Goal: Task Accomplishment & Management: Manage account settings

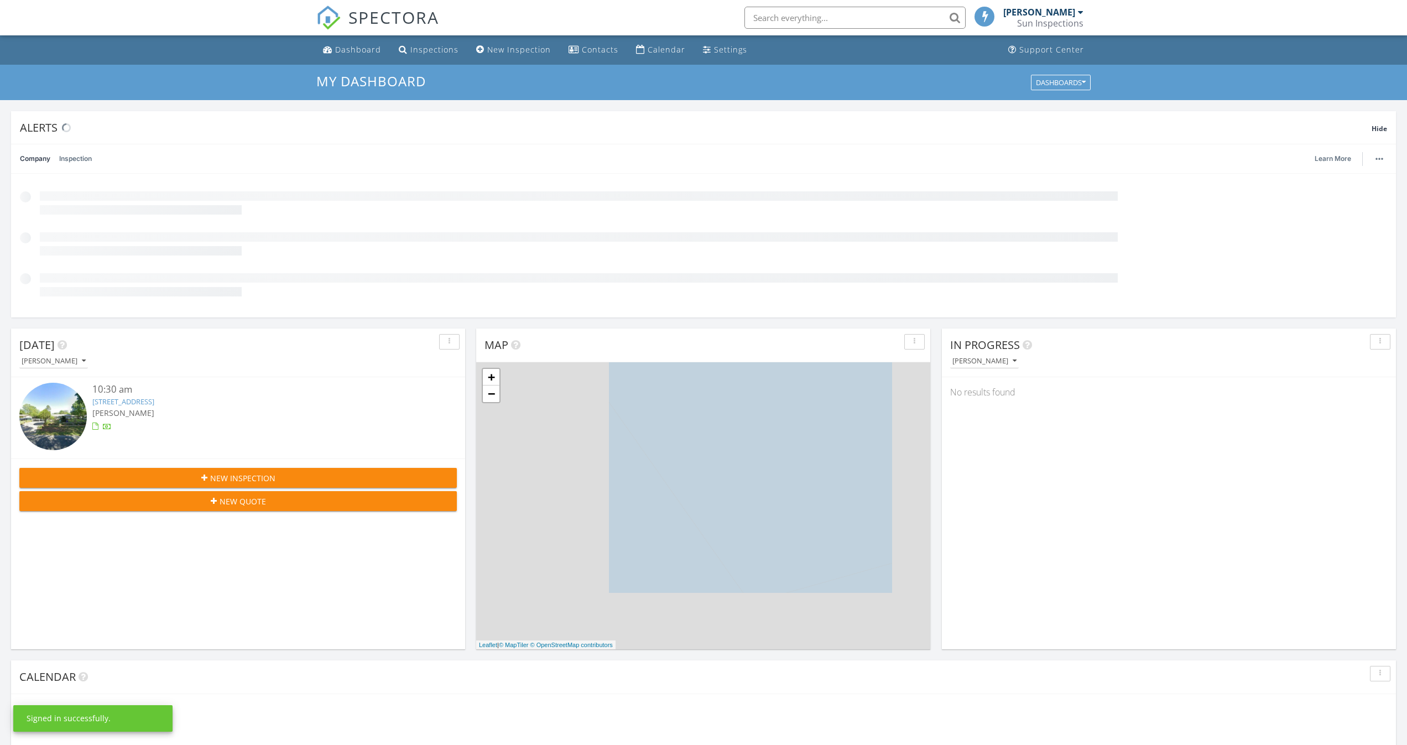
scroll to position [1007, 1408]
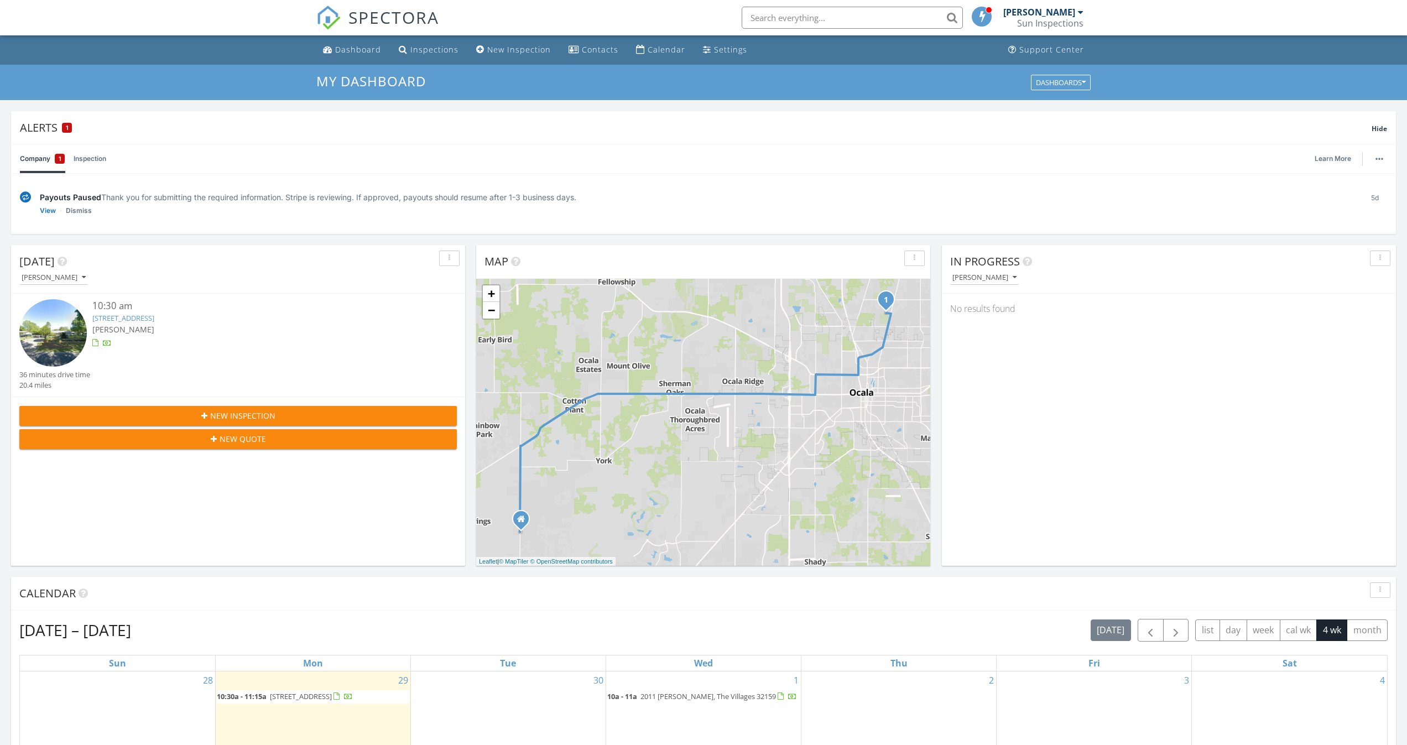
click at [66, 320] on img at bounding box center [52, 332] width 67 height 67
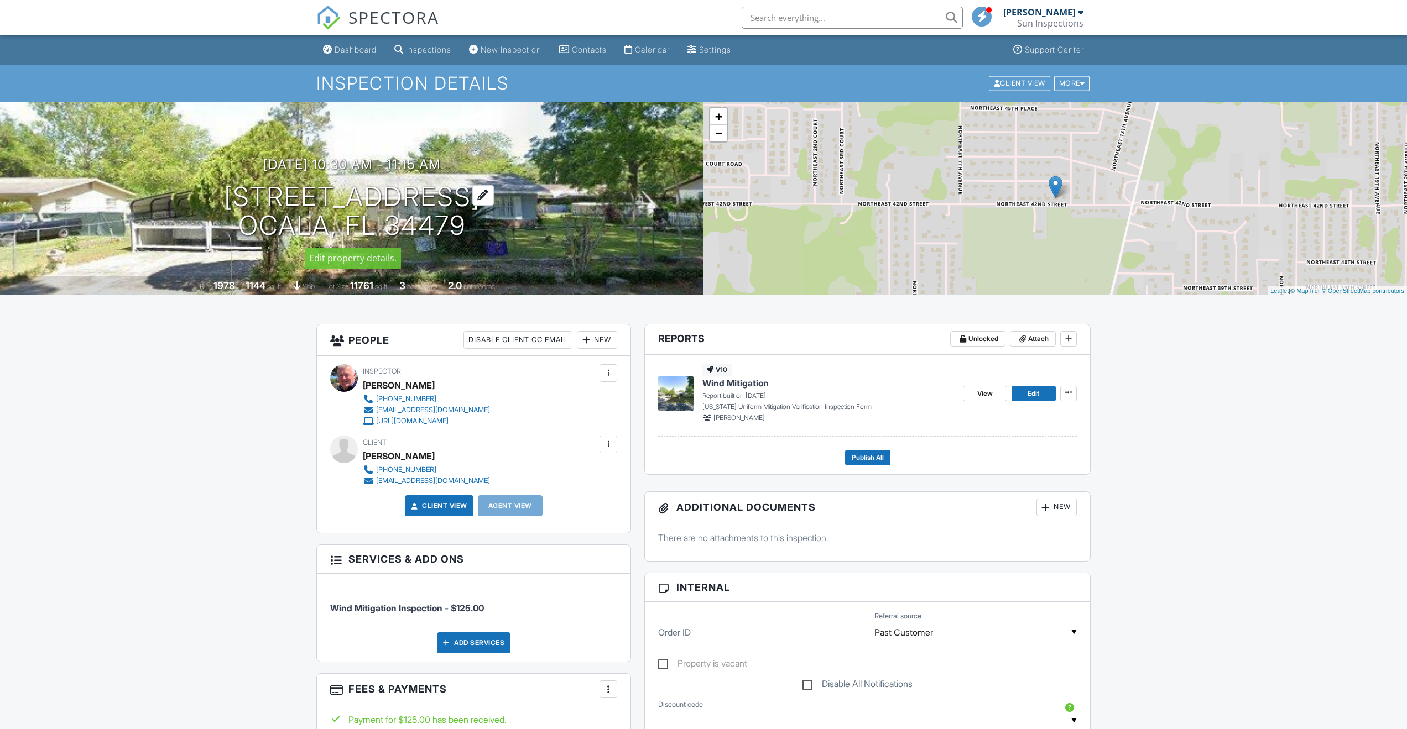
click at [339, 195] on h1 "[STREET_ADDRESS] [GEOGRAPHIC_DATA], FL 34479" at bounding box center [352, 212] width 256 height 59
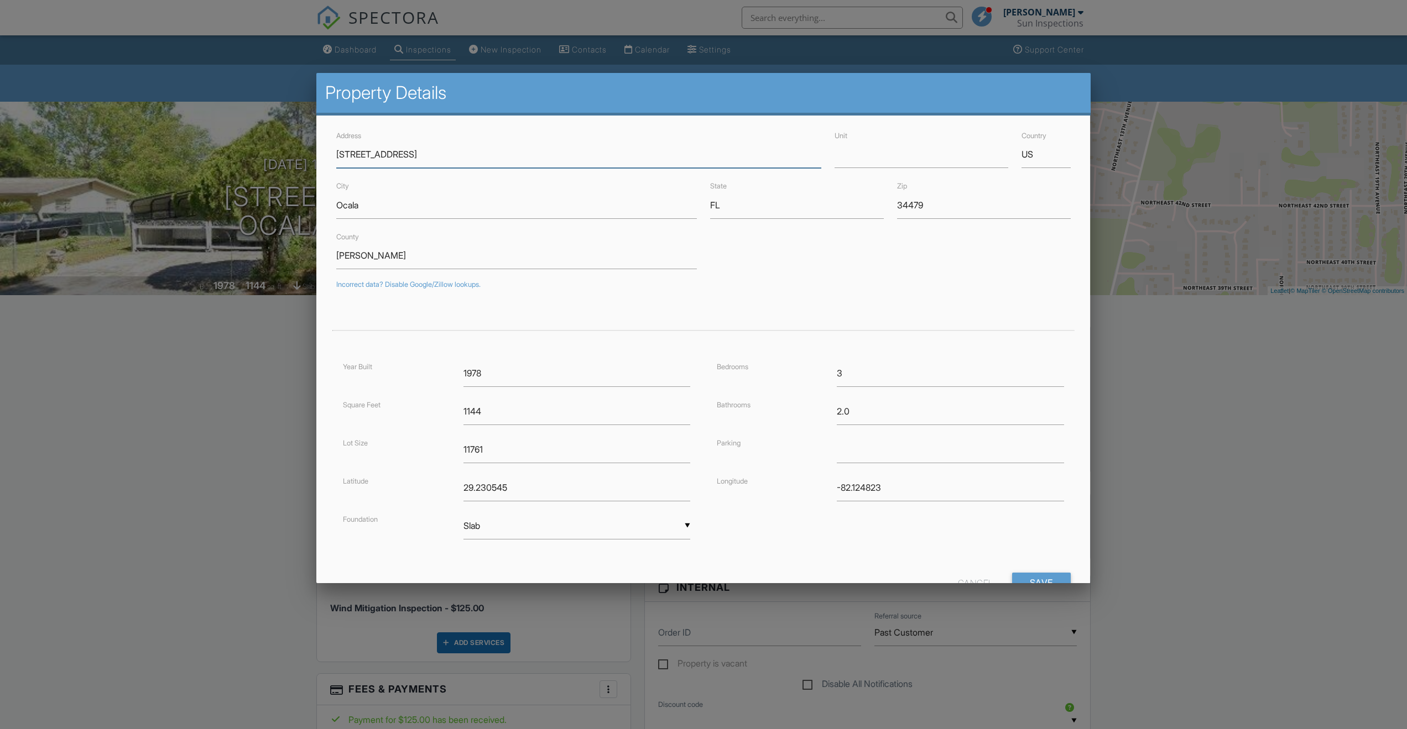
click at [372, 157] on input "[STREET_ADDRESS]" at bounding box center [578, 154] width 485 height 27
drag, startPoint x: 337, startPoint y: 155, endPoint x: 414, endPoint y: 158, distance: 76.4
click at [419, 158] on input "[STREET_ADDRESS]" at bounding box center [578, 154] width 485 height 27
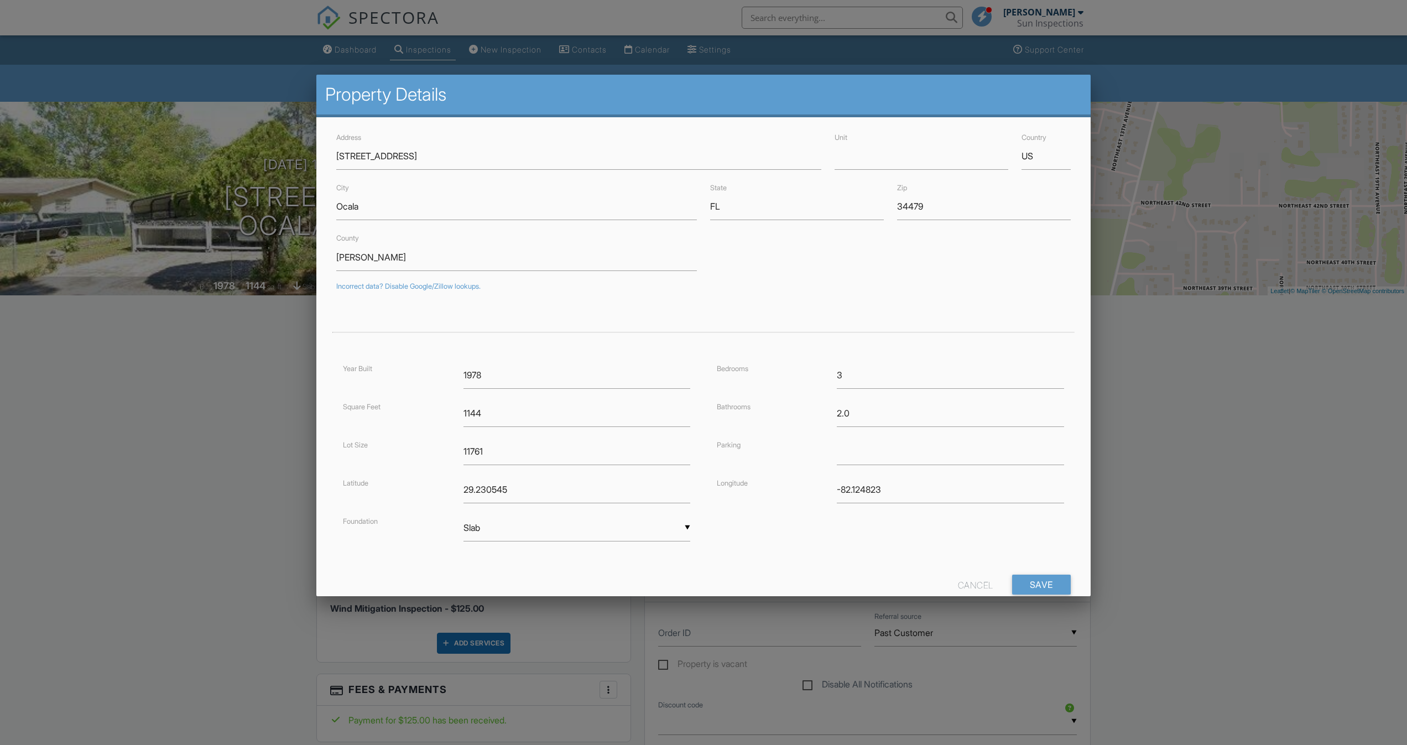
click at [152, 231] on div at bounding box center [703, 410] width 1407 height 931
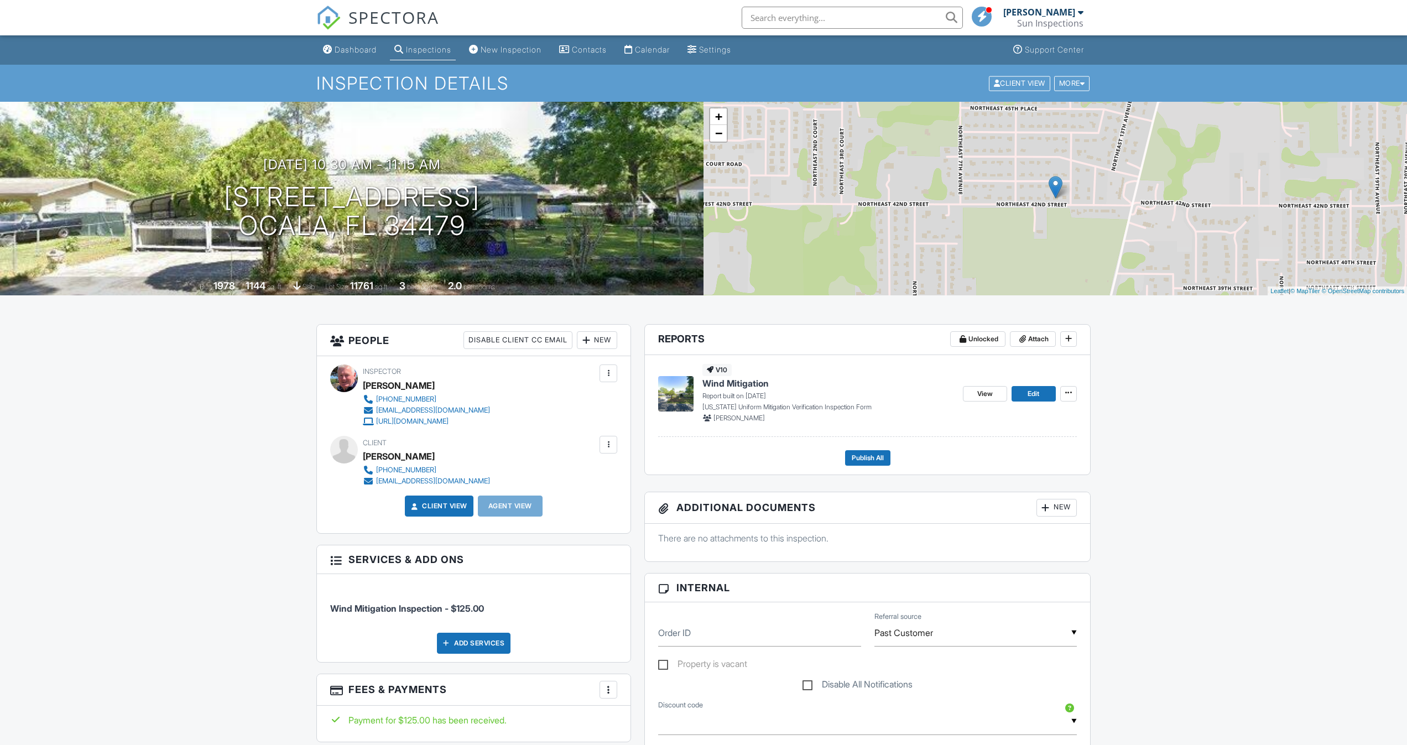
click at [1064, 509] on div "New" at bounding box center [1056, 508] width 40 height 18
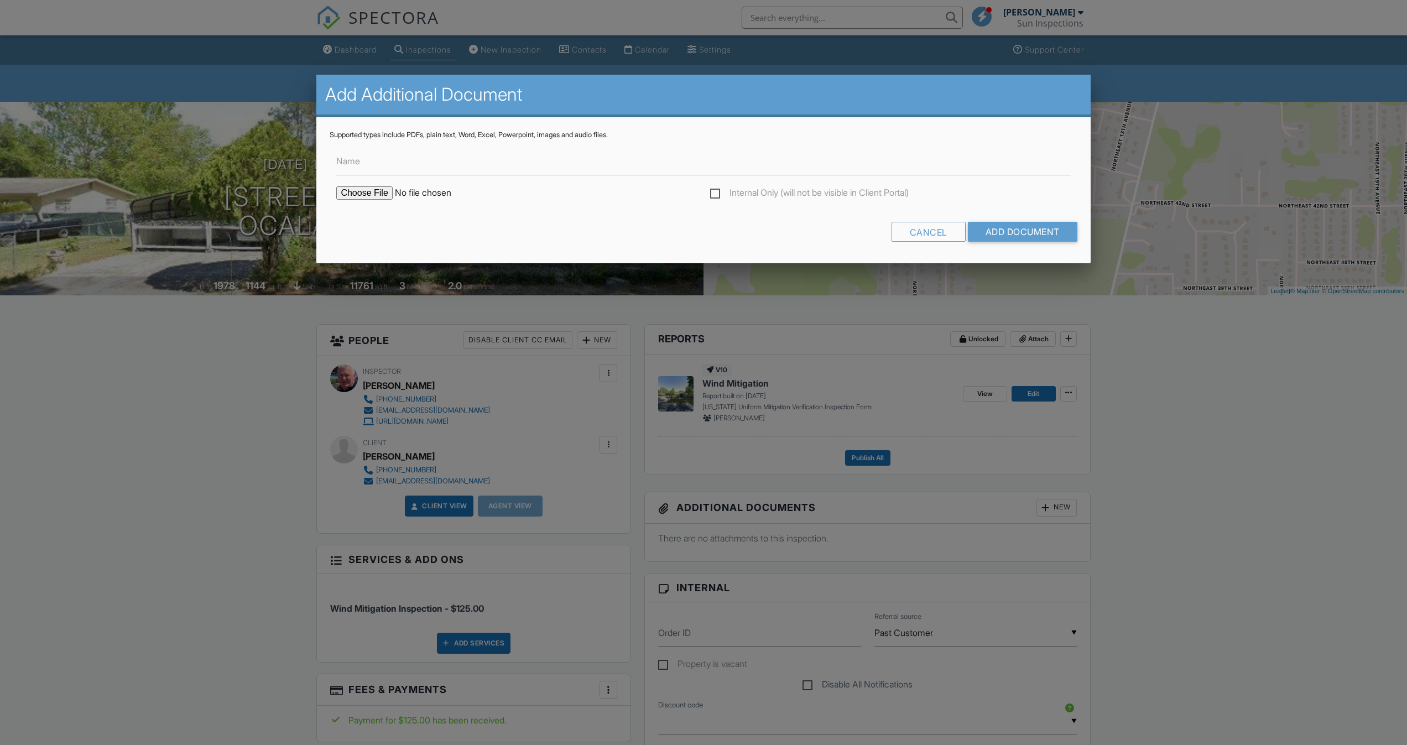
click at [999, 225] on input "Add Document" at bounding box center [1023, 232] width 110 height 20
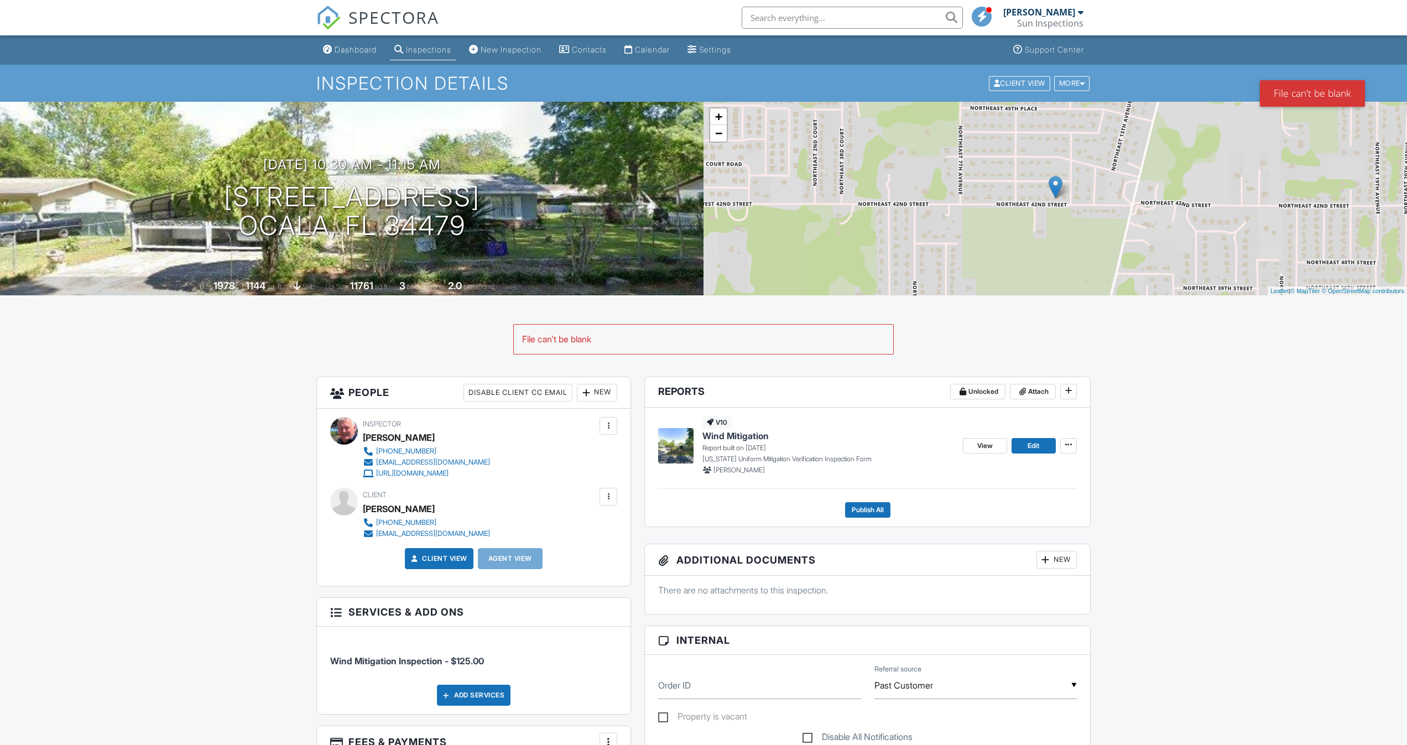
click at [1073, 559] on div "New" at bounding box center [1056, 560] width 40 height 18
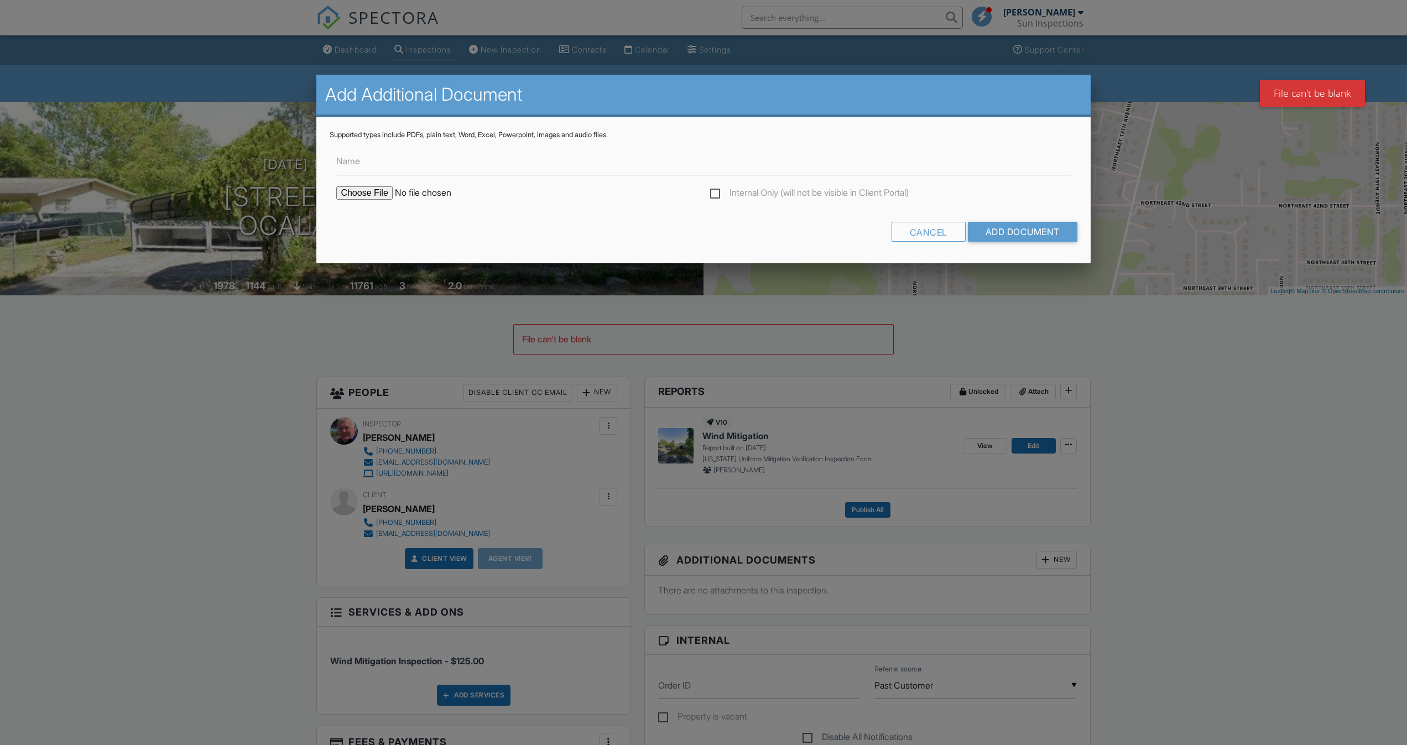
click at [369, 189] on input "file" at bounding box center [430, 192] width 188 height 13
type input "C:\fakepath\BuildFax Report - 1005 NE 42ND ST OCALA FL 34479.pdf"
click at [986, 231] on input "Add Document" at bounding box center [1023, 232] width 110 height 20
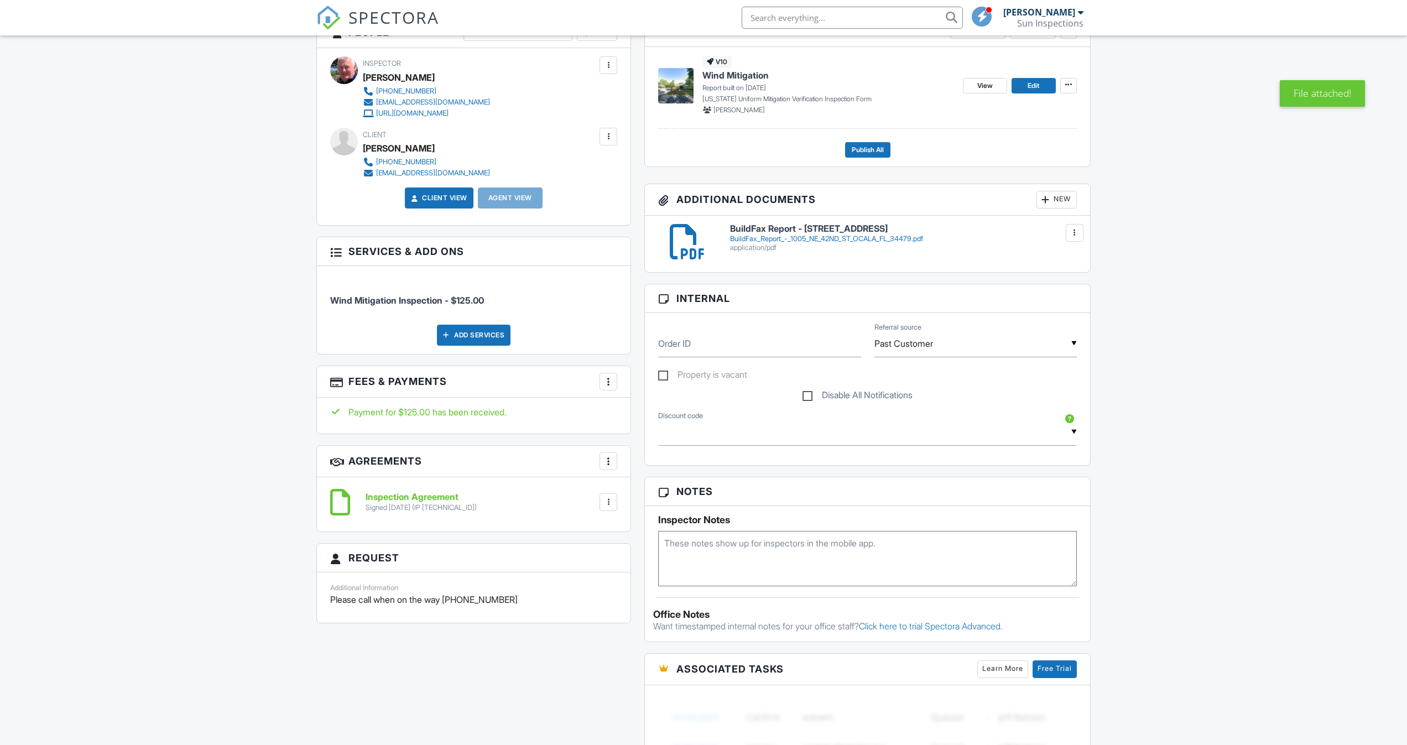
scroll to position [306, 1]
click at [1061, 200] on div "New" at bounding box center [1056, 201] width 40 height 18
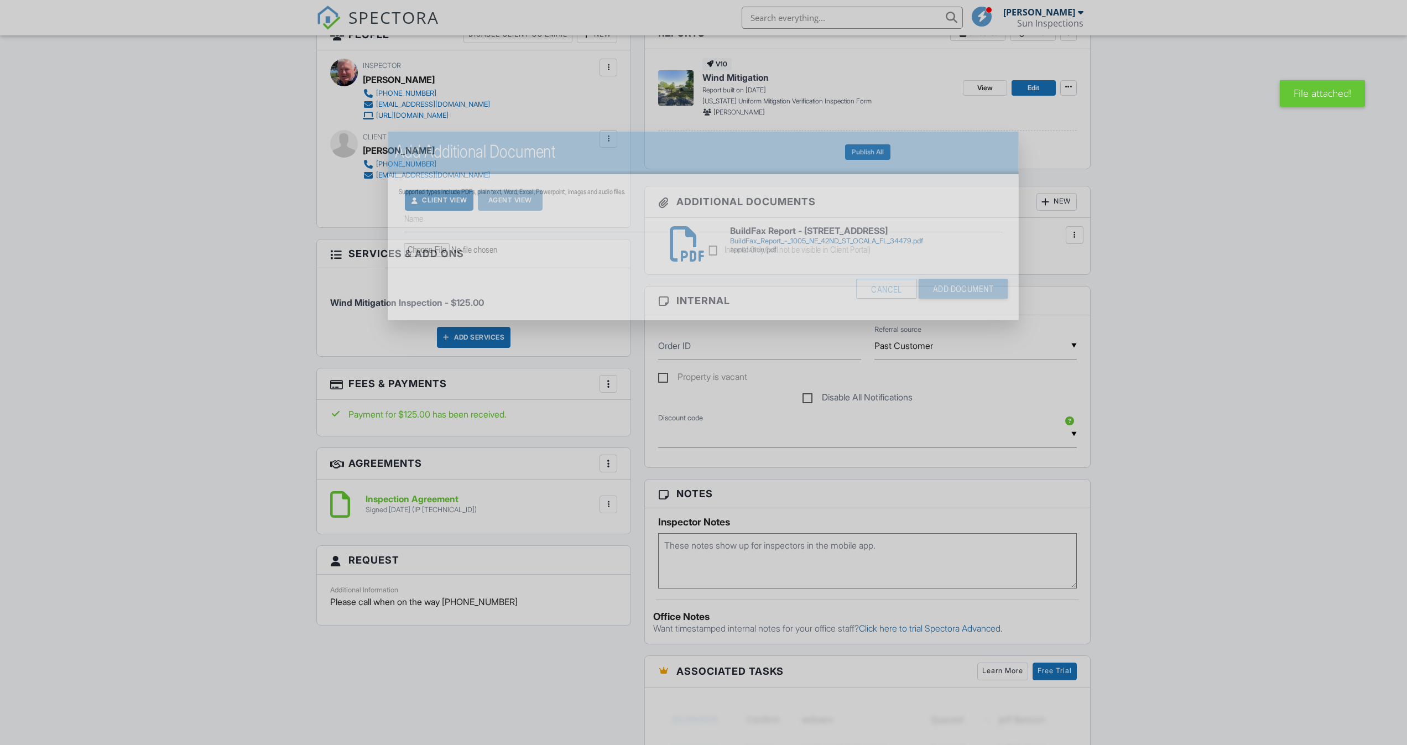
scroll to position [306, 0]
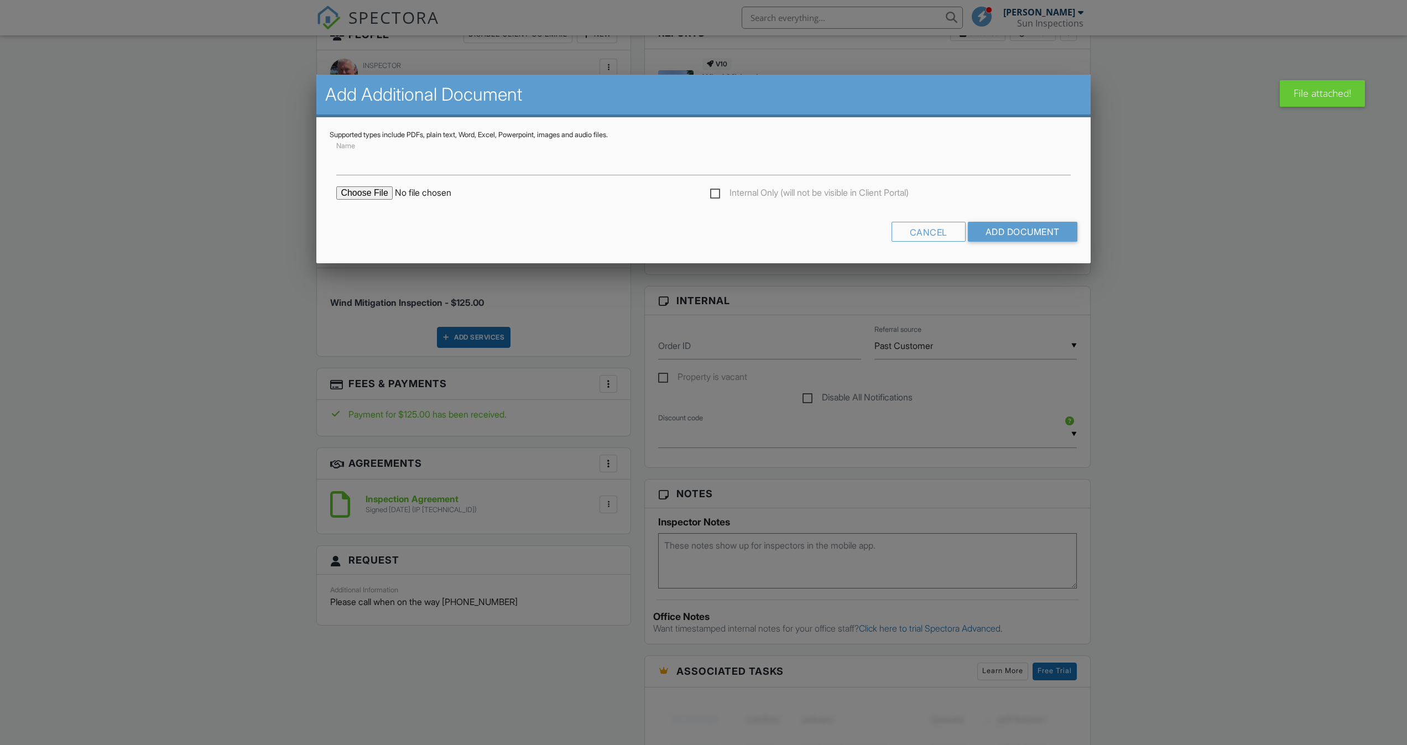
click at [381, 194] on input "file" at bounding box center [430, 192] width 188 height 13
type input "C:\fakepath\CDPR2020.PDF.pdf"
click at [1031, 231] on input "Add Document" at bounding box center [1023, 232] width 110 height 20
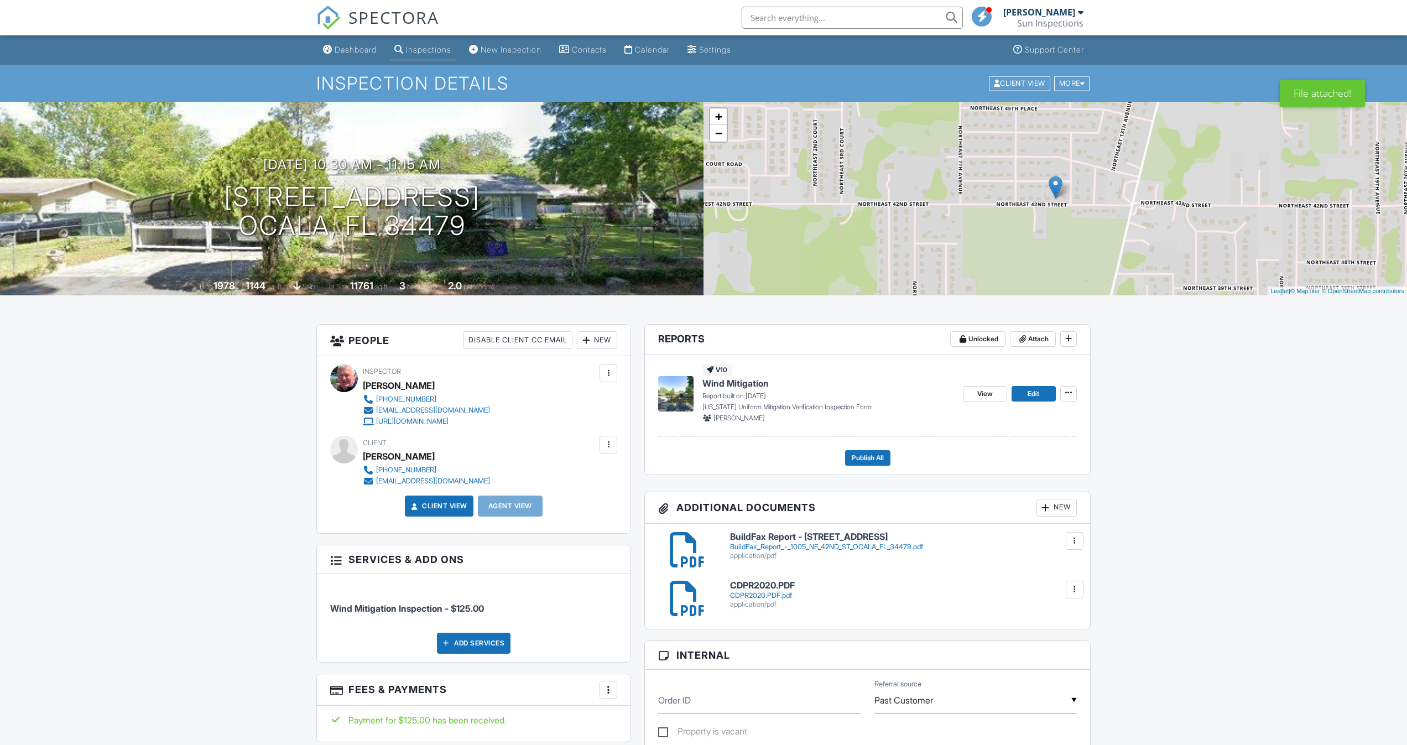
click at [762, 596] on div "CDPR2020.PDF.pdf" at bounding box center [903, 595] width 347 height 9
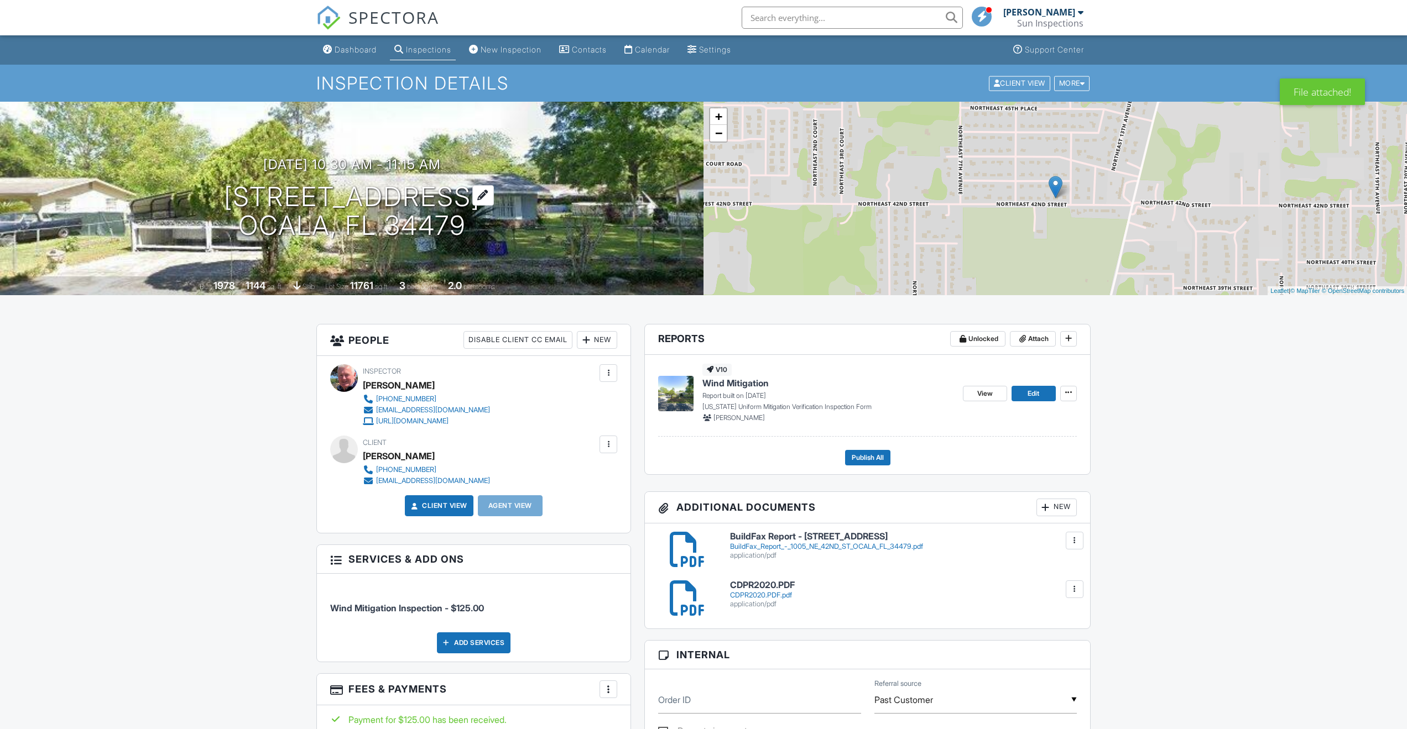
drag, startPoint x: 237, startPoint y: 199, endPoint x: 244, endPoint y: 198, distance: 7.8
click at [238, 199] on div "09/29/2025 10:30 am - 11:15 am 1005 NE 42nd St Ocala, FL 34479" at bounding box center [351, 199] width 703 height 84
click at [268, 197] on h1 "1005 NE 42nd St Ocala, FL 34479" at bounding box center [352, 212] width 256 height 59
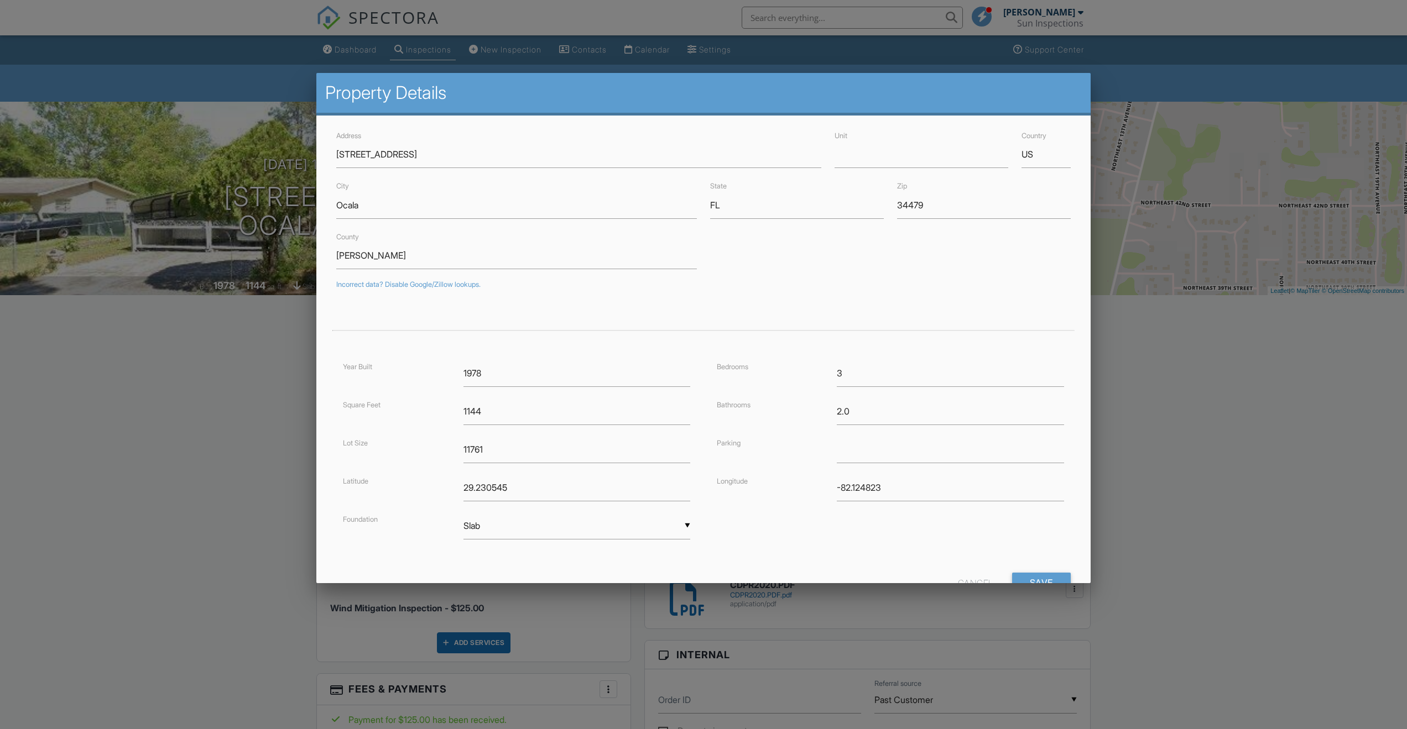
click at [210, 303] on div at bounding box center [703, 401] width 1407 height 912
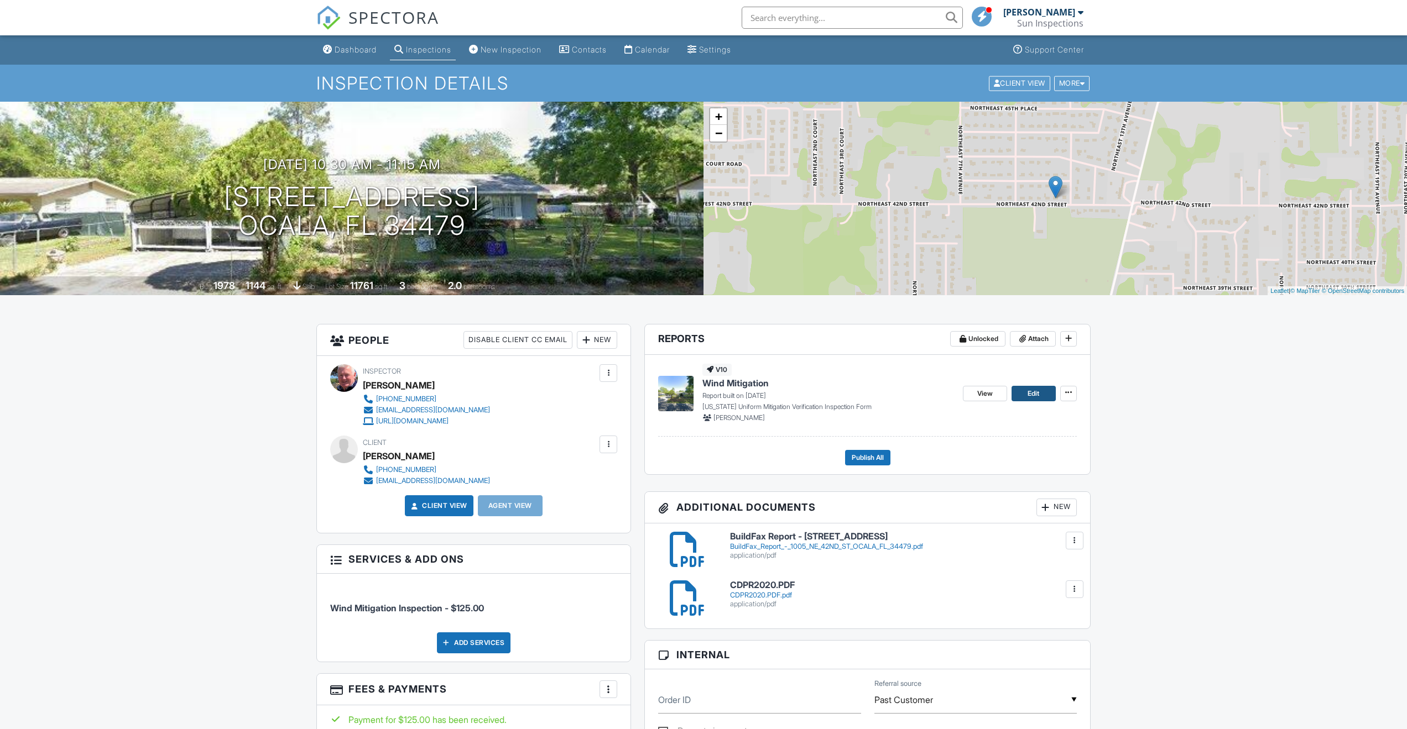
click at [1025, 393] on link "Edit" at bounding box center [1034, 393] width 44 height 15
